Goal: Ask a question

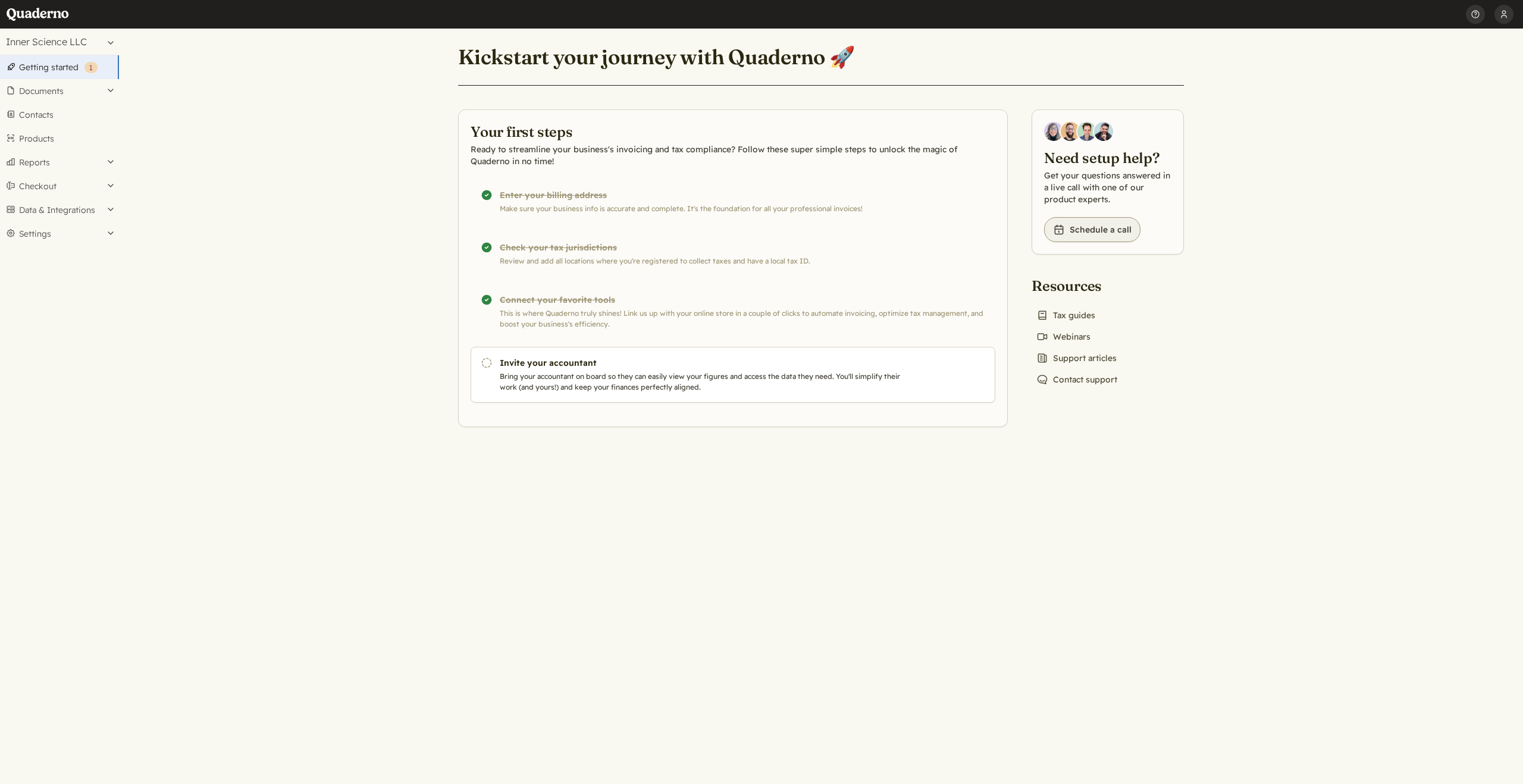
click at [1102, 232] on link "Book icon Schedule a call" at bounding box center [1093, 229] width 96 height 25
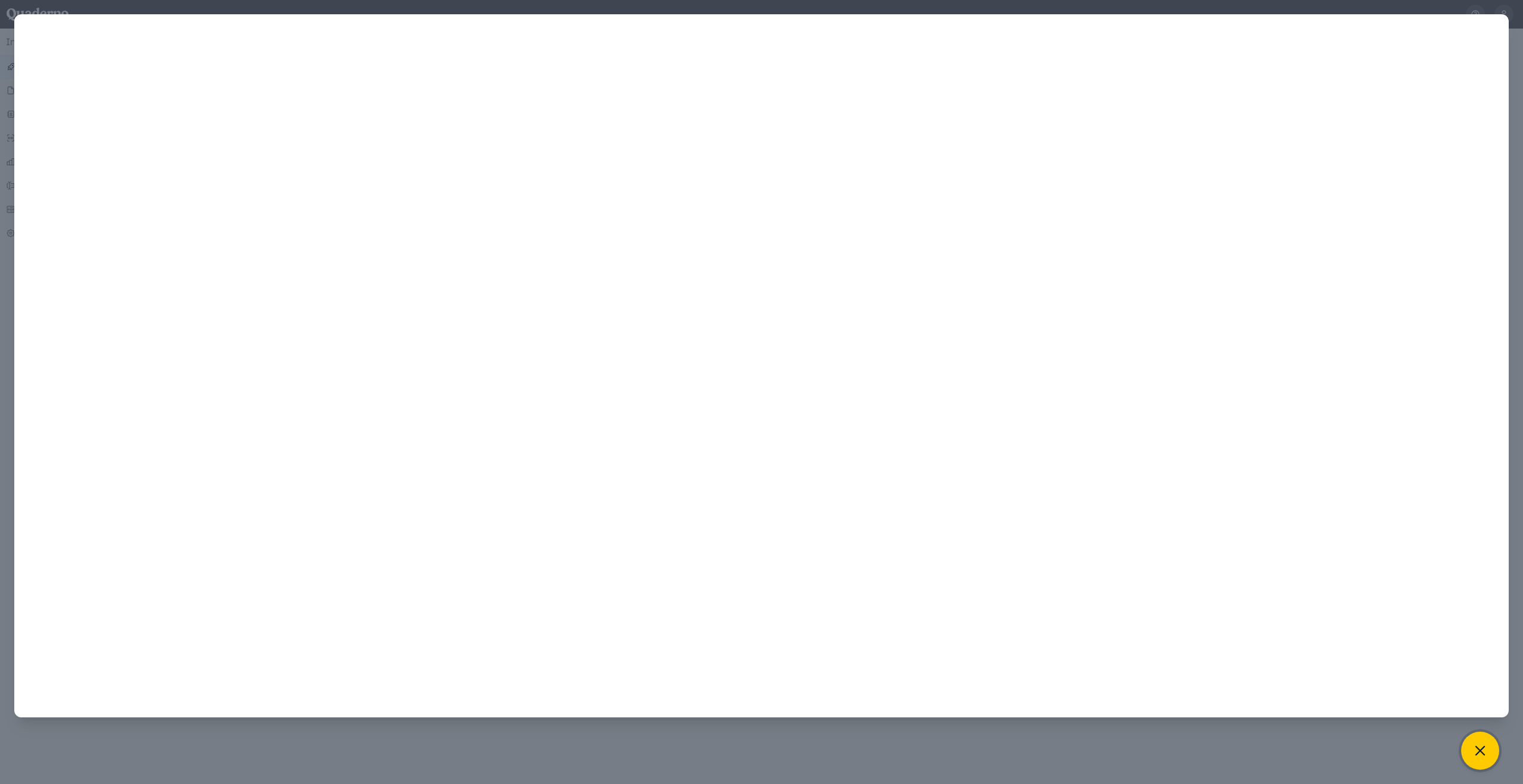
click at [1479, 750] on icon at bounding box center [1480, 750] width 17 height 17
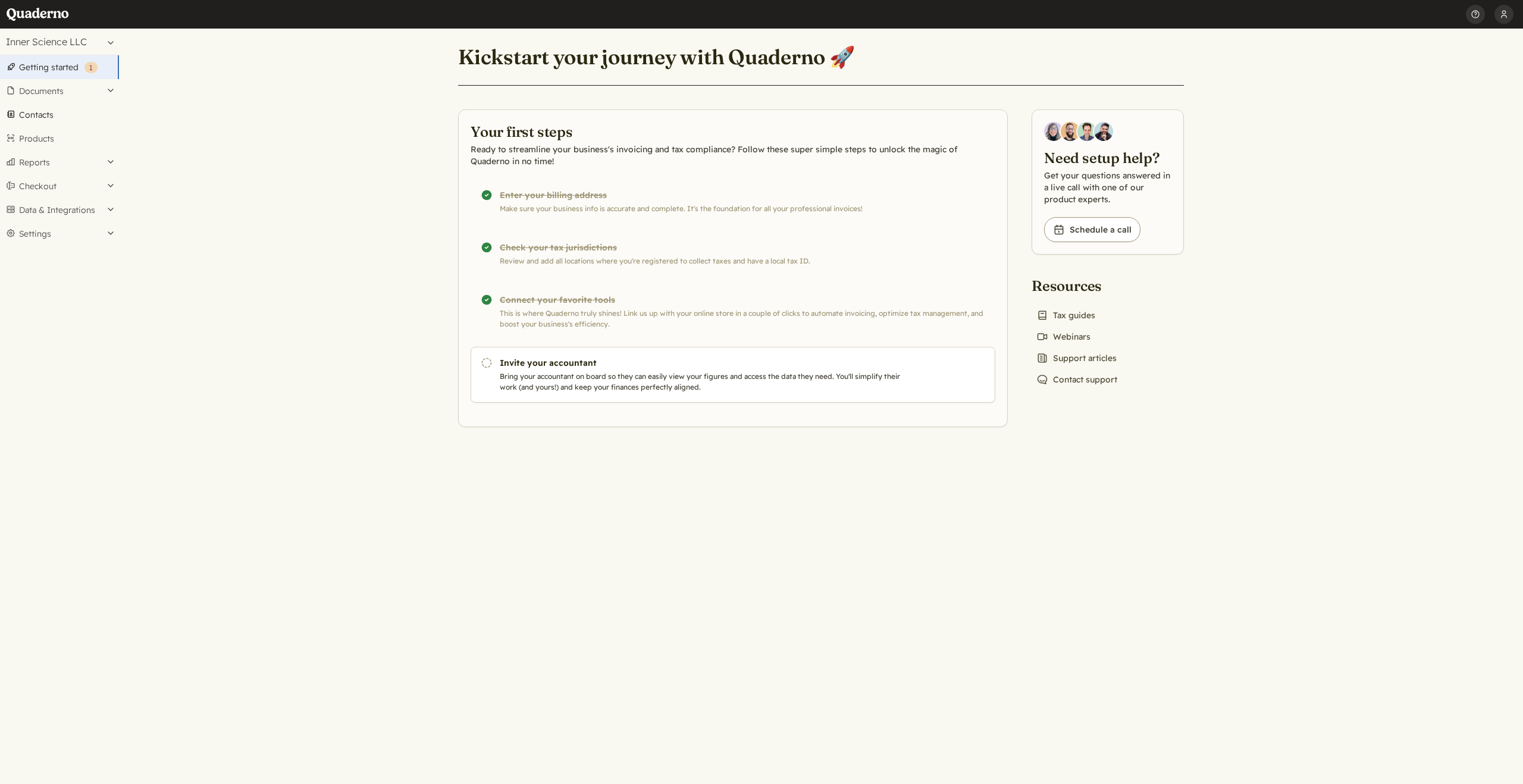
click at [32, 115] on link "Contacts" at bounding box center [59, 115] width 119 height 24
click at [1095, 232] on link "Book icon Schedule a call" at bounding box center [1093, 229] width 96 height 25
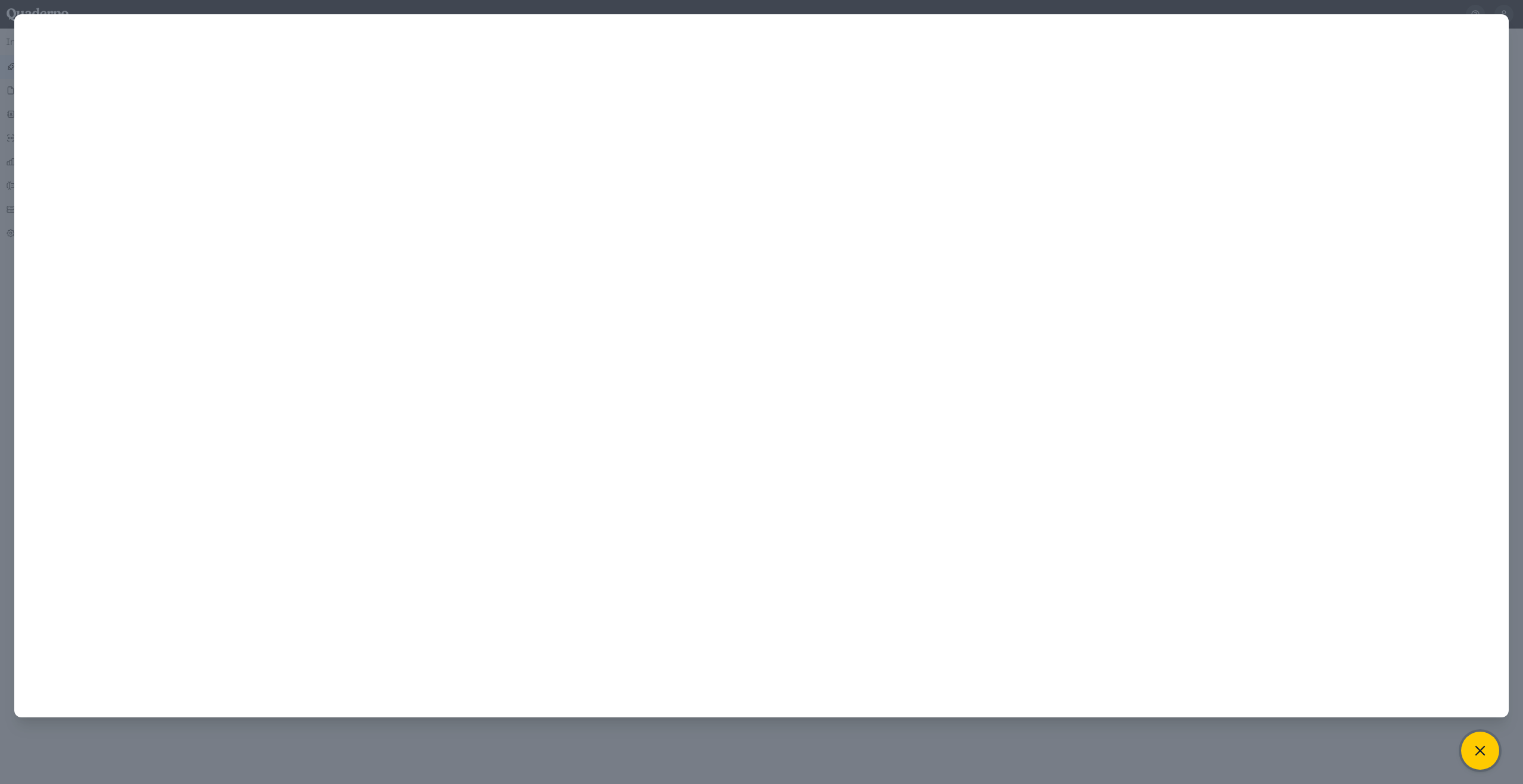
click at [1482, 752] on icon at bounding box center [1480, 750] width 9 height 9
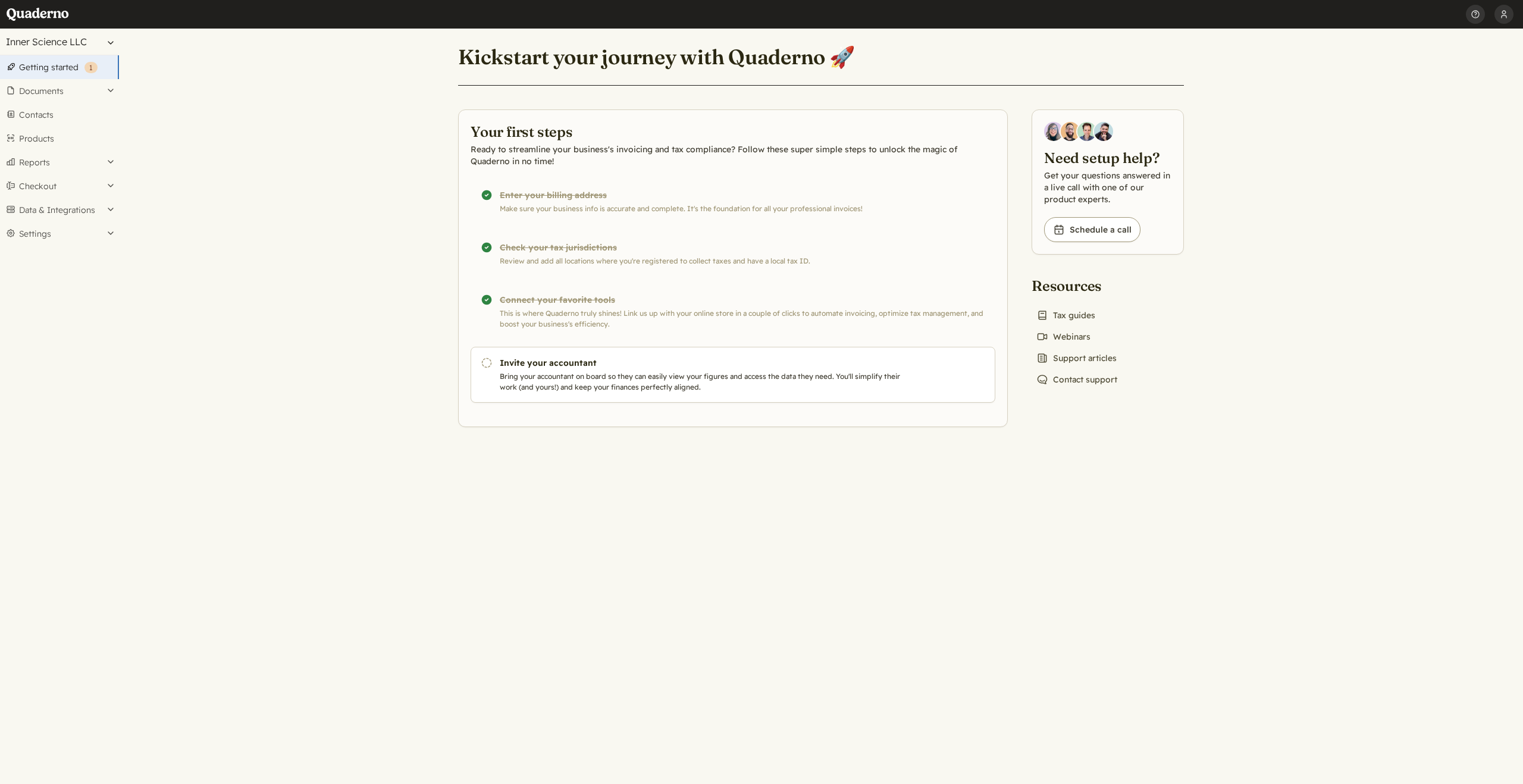
click at [35, 41] on button "Inner Science LLC" at bounding box center [59, 41] width 119 height 26
click at [53, 68] on link "Inner Science LLC" at bounding box center [66, 70] width 91 height 11
click at [1473, 13] on button "Help" at bounding box center [1476, 14] width 19 height 28
click at [1347, 44] on link "Get help" at bounding box center [1402, 43] width 166 height 20
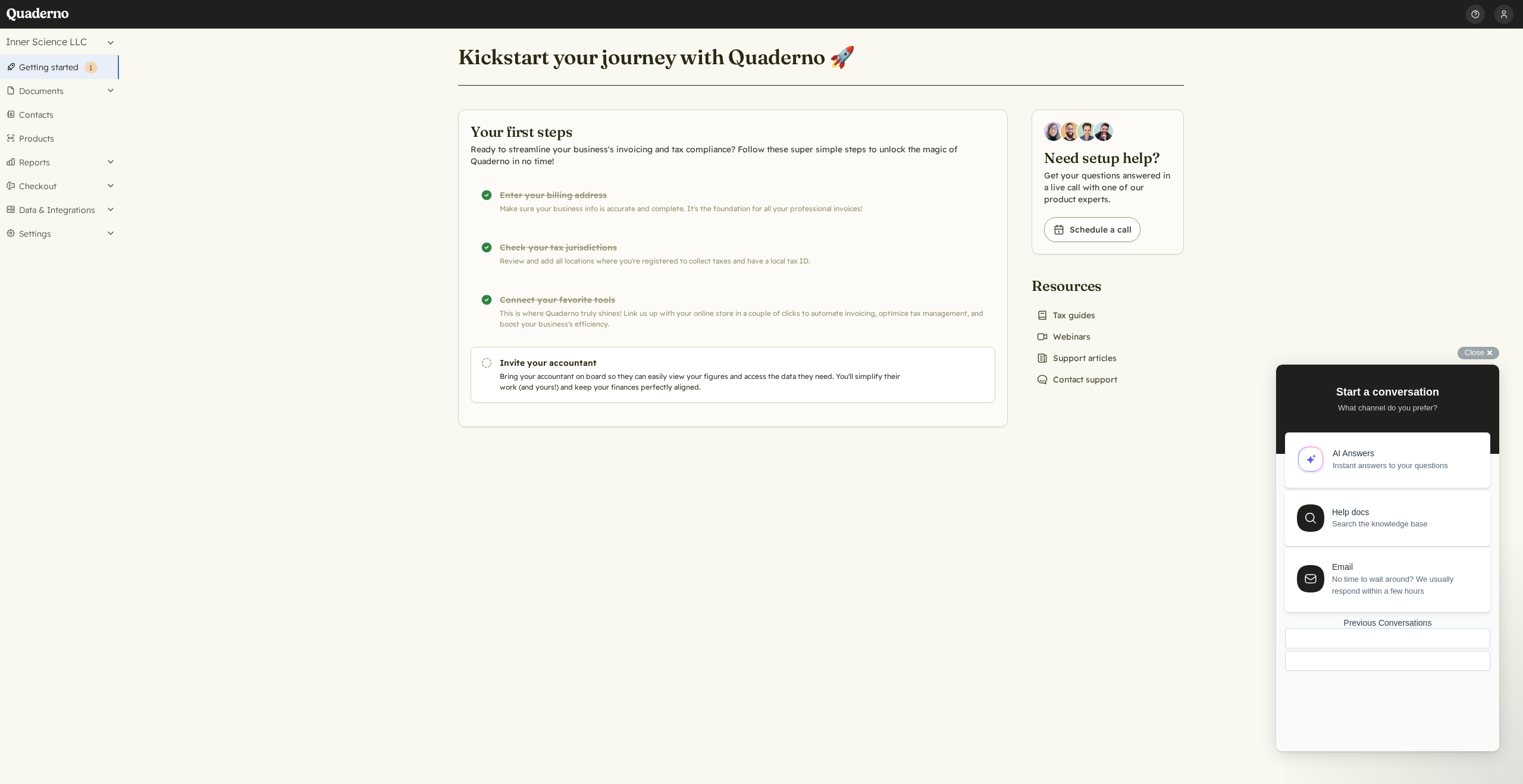
click at [1384, 585] on span "No time to wait around? We usually respond within a few hours" at bounding box center [1404, 585] width 144 height 24
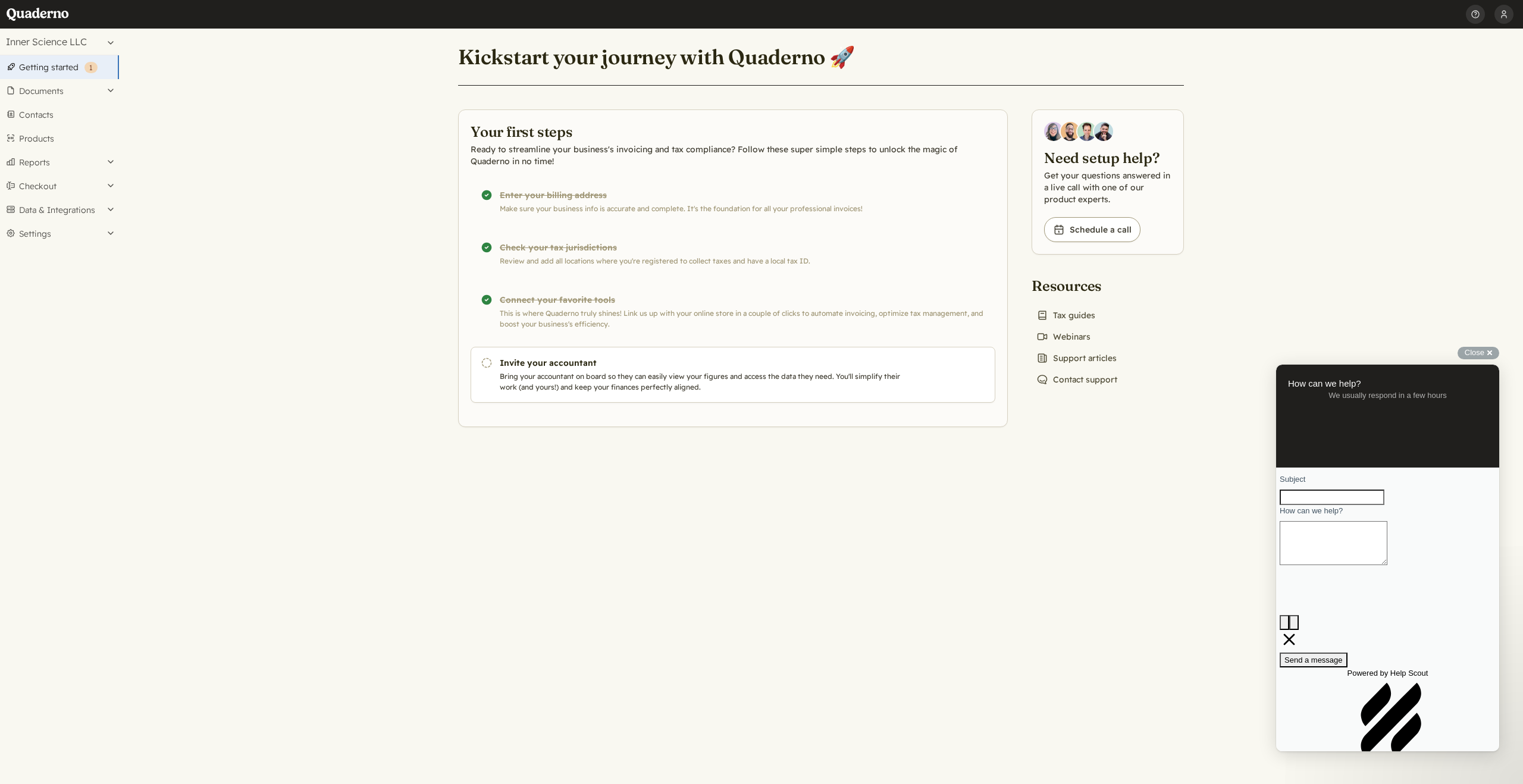
click at [1321, 565] on textarea "How can we help?" at bounding box center [1333, 543] width 108 height 44
paste textarea "I’m currently reviewing Quaderno as a solution for handling our sales tax compl…"
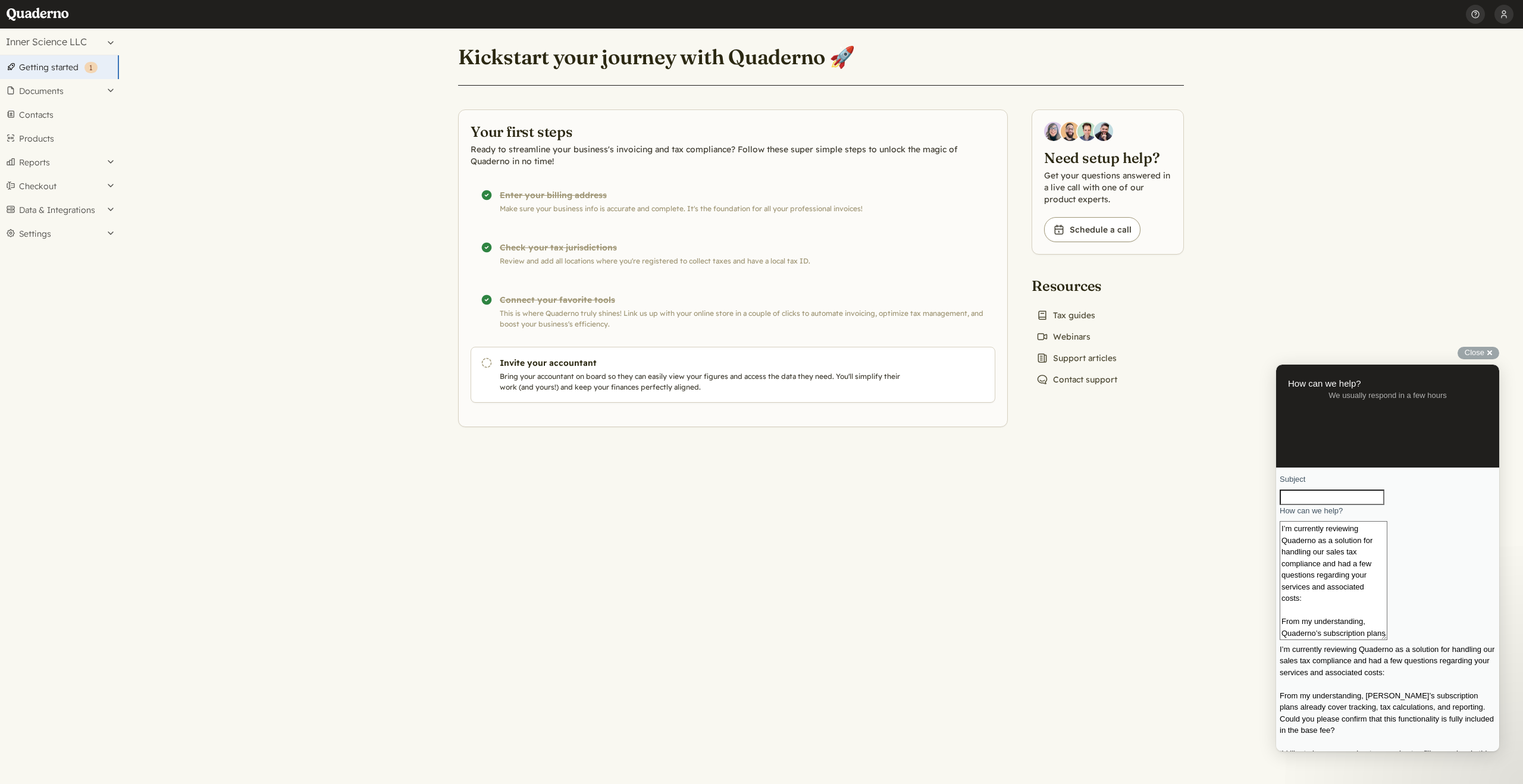
scroll to position [196, 0]
type textarea "I’m currently reviewing Quaderno as a solution for handling our sales tax compl…"
click at [1306, 505] on input "Subject" at bounding box center [1331, 497] width 105 height 16
paste input "Looking Into Quaderno – Request for Service & Cost Breakdown"
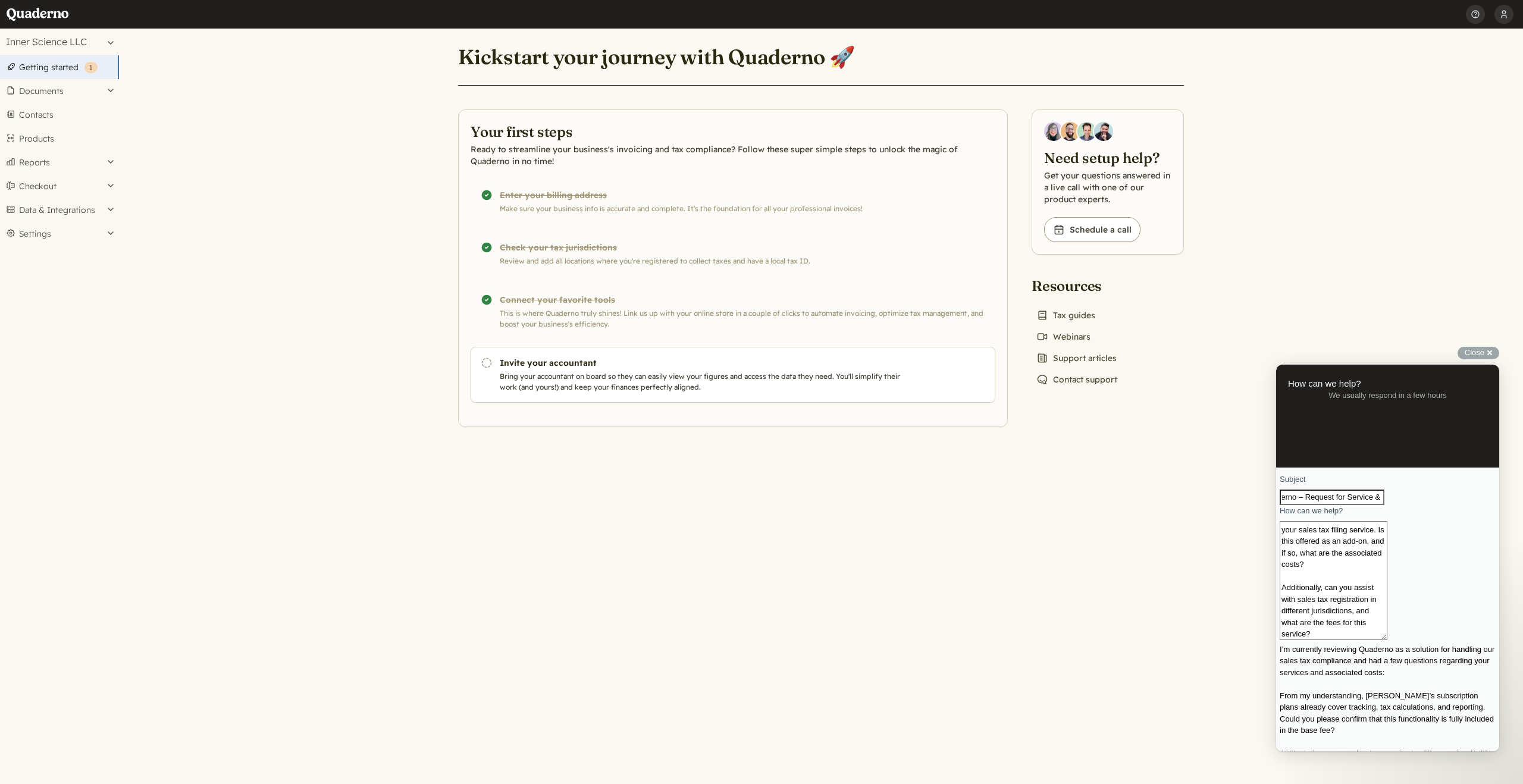
type input "Looking Into Quaderno – Request for Service & Cost Breakdown"
